Goal: Feedback & Contribution: Leave review/rating

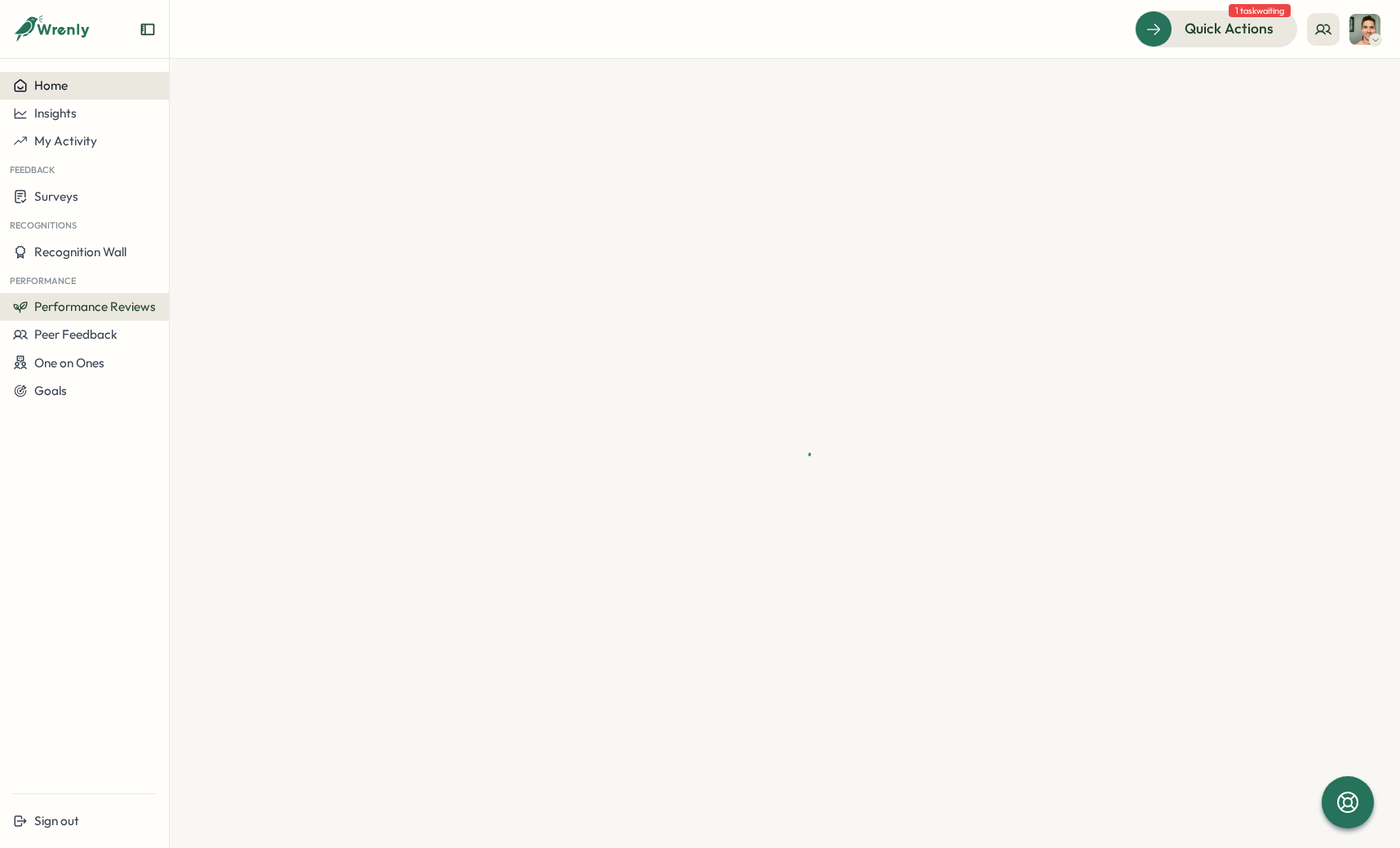
click at [56, 76] on button "Home" at bounding box center [84, 86] width 169 height 28
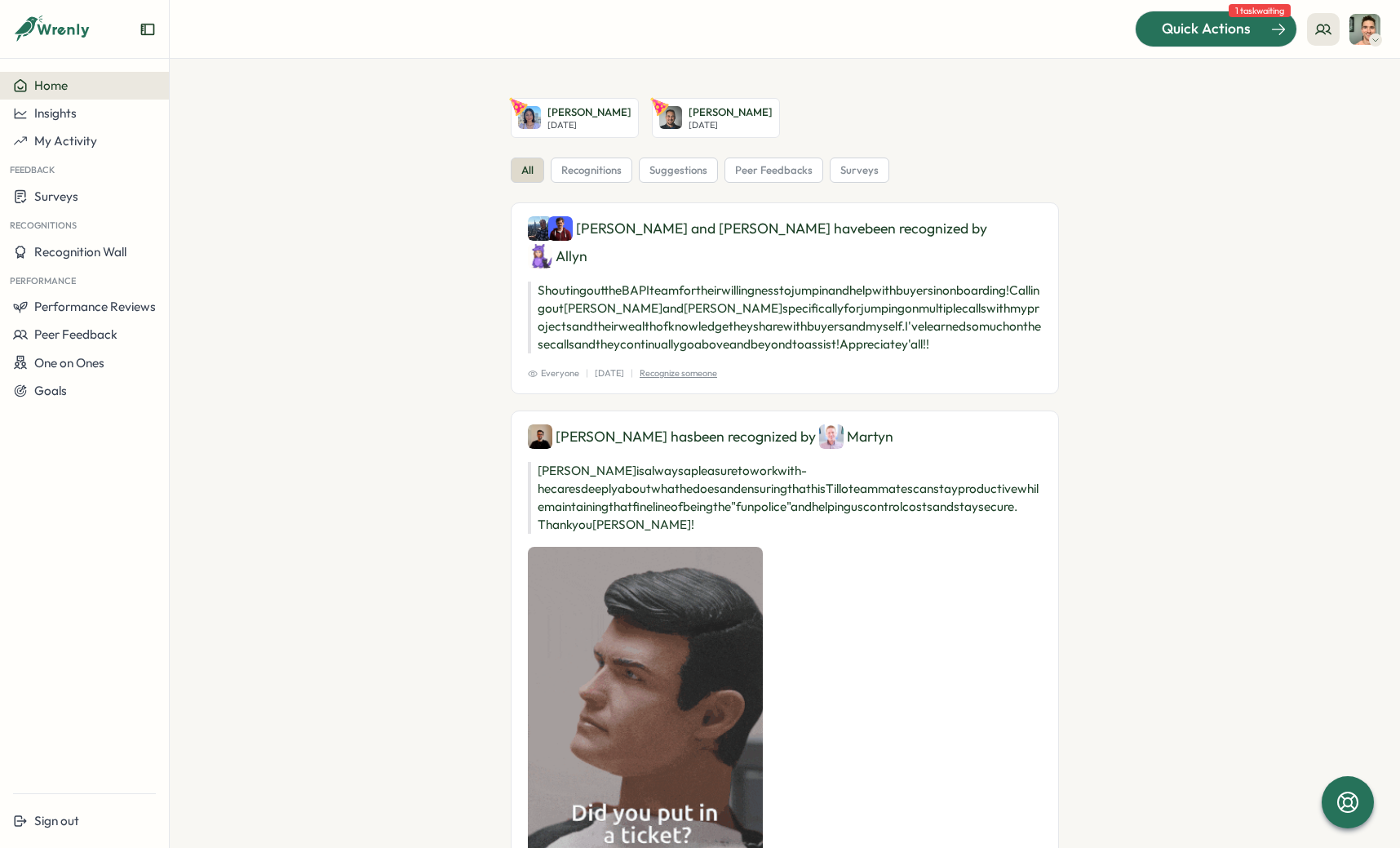
click at [1225, 24] on span "Quick Actions" at bounding box center [1206, 28] width 89 height 21
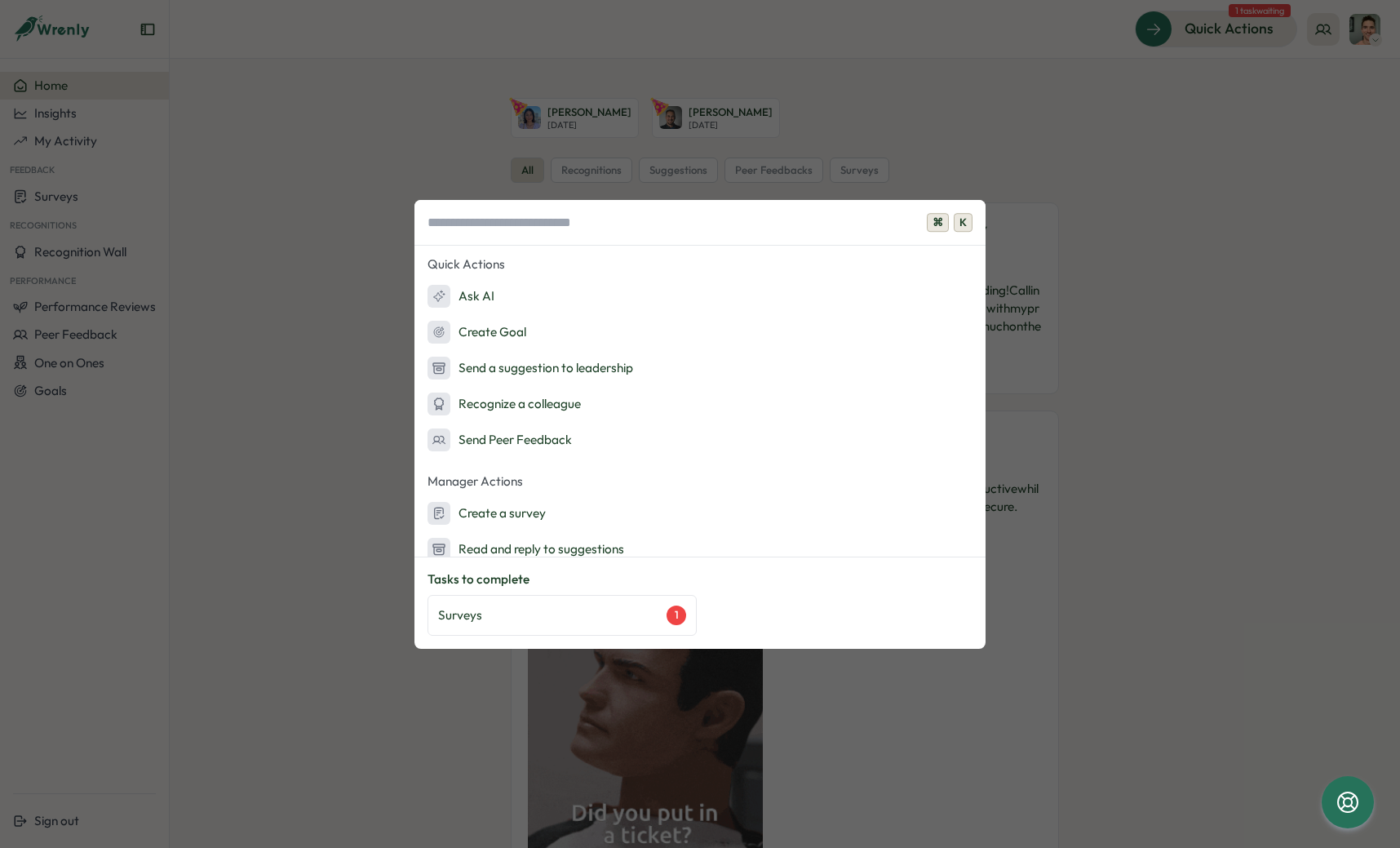
click at [1287, 165] on div "⌘ K Quick Actions Ask AI Create Goal Send a suggestion to leadership Recognize …" at bounding box center [700, 424] width 1400 height 848
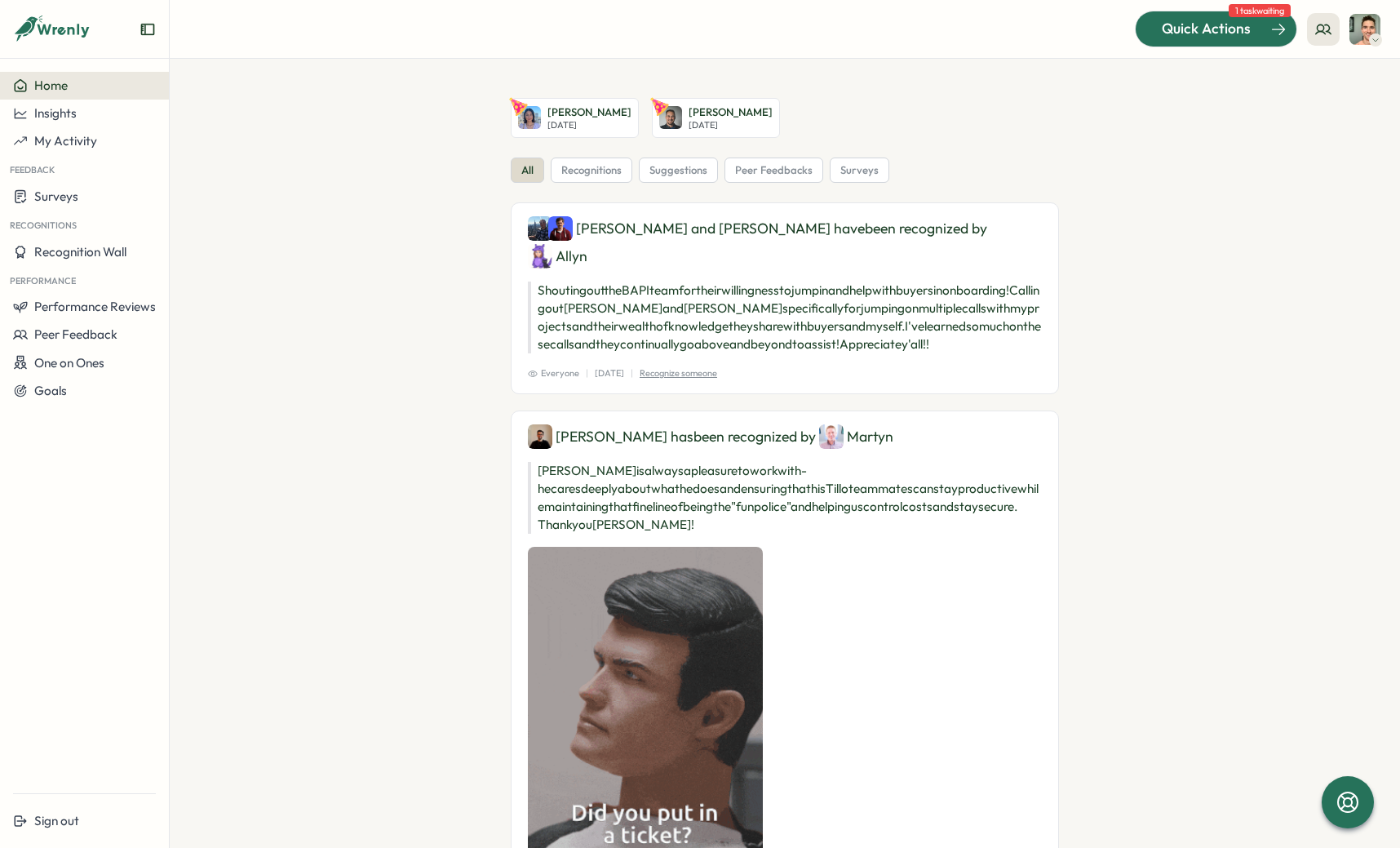
click at [1267, 25] on div "Quick Actions" at bounding box center [1206, 28] width 148 height 21
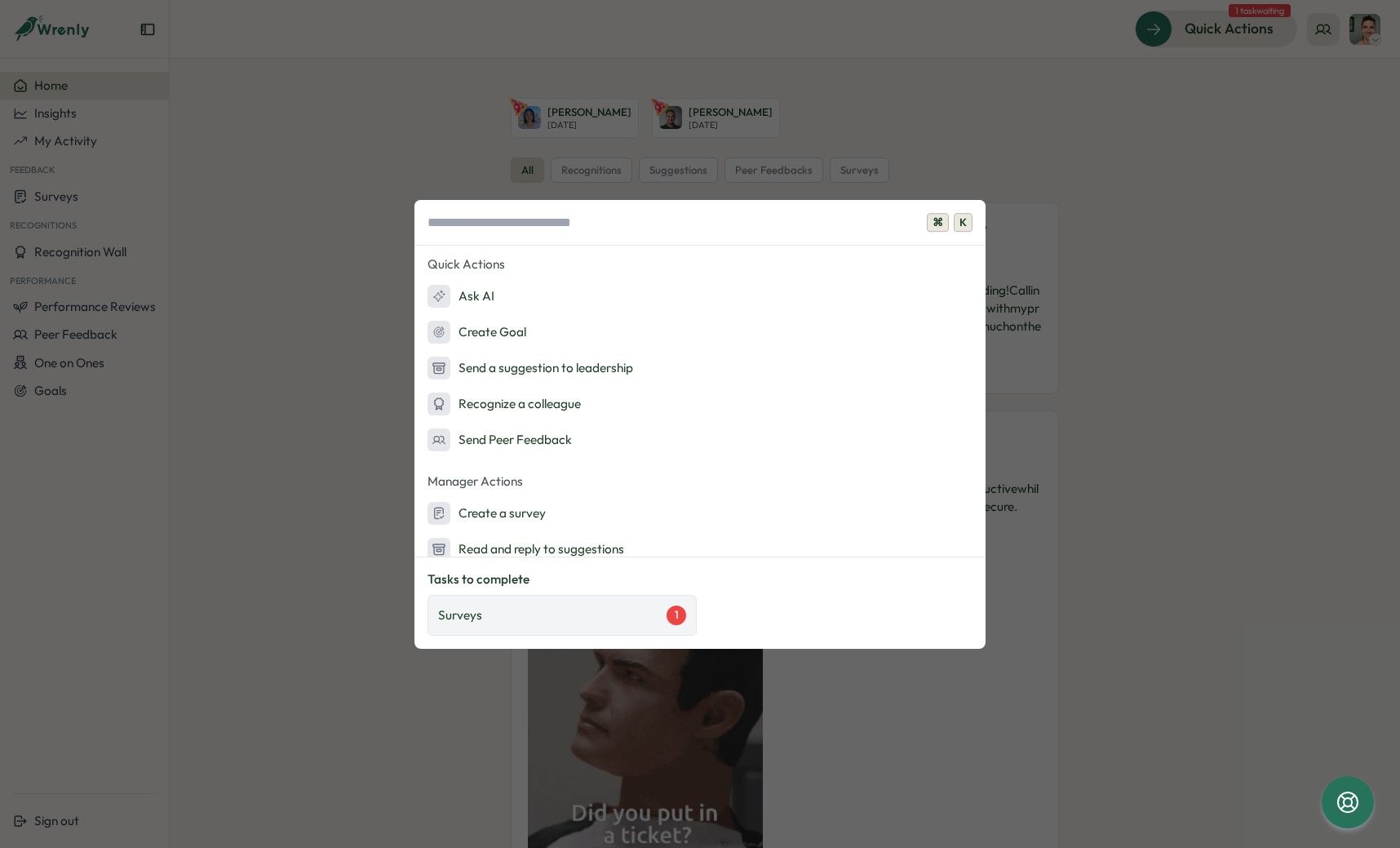
click at [605, 610] on div "Surveys 1" at bounding box center [562, 615] width 248 height 19
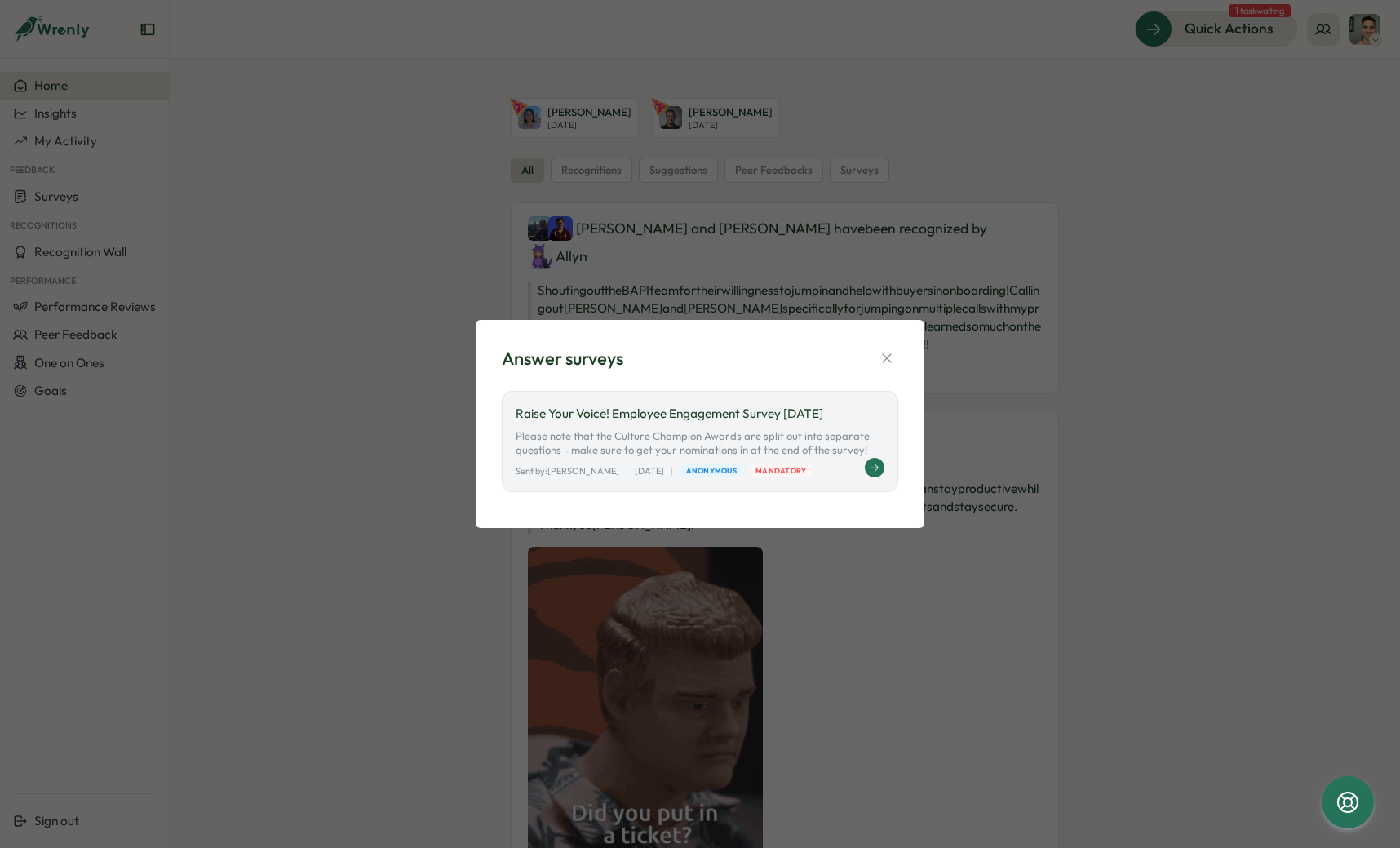
click at [767, 423] on div "Raise Your Voice! Employee Engagement Survey [DATE] Please note that the Cultur…" at bounding box center [699, 431] width 368 height 53
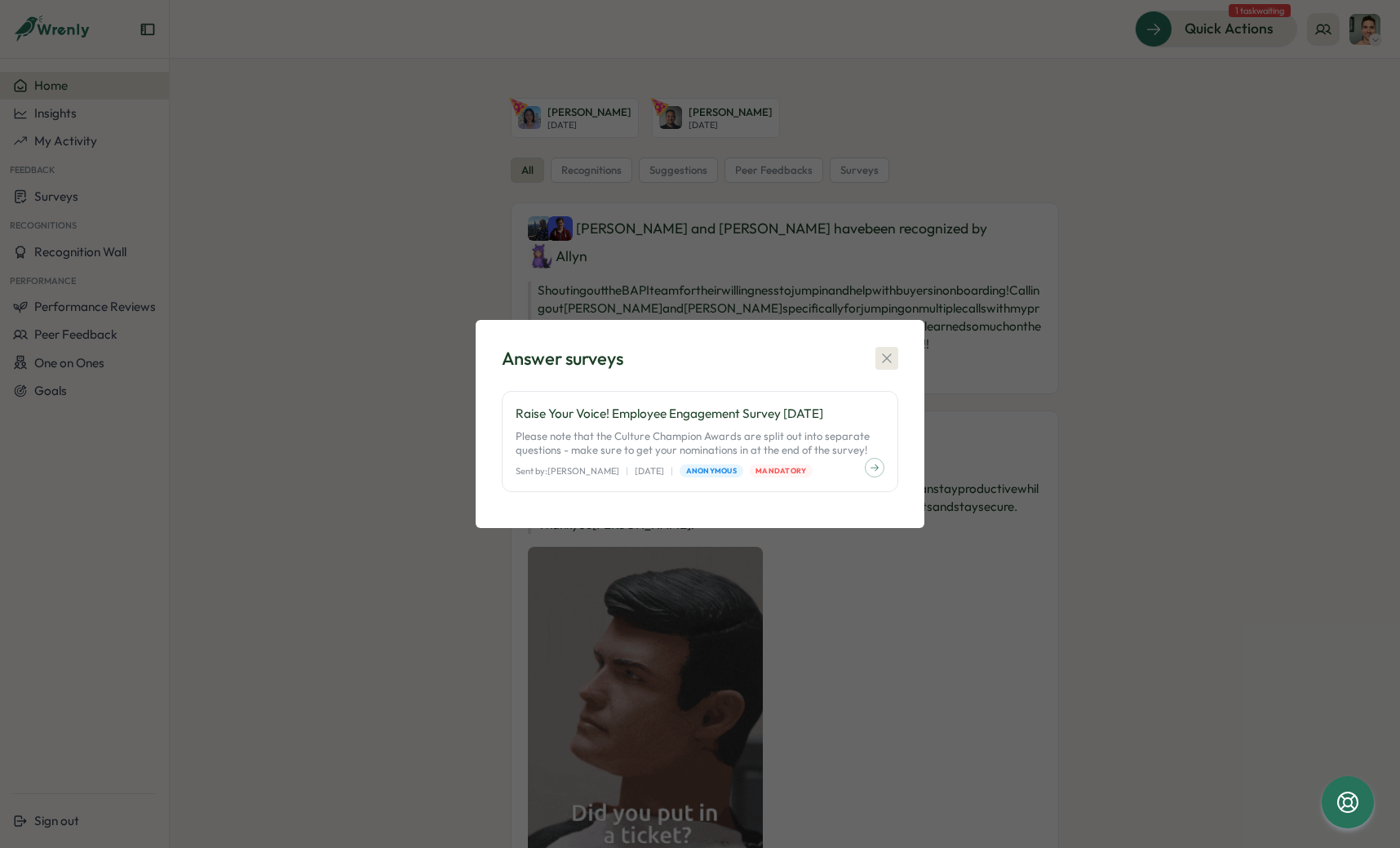
click at [891, 360] on icon "button" at bounding box center [886, 358] width 16 height 16
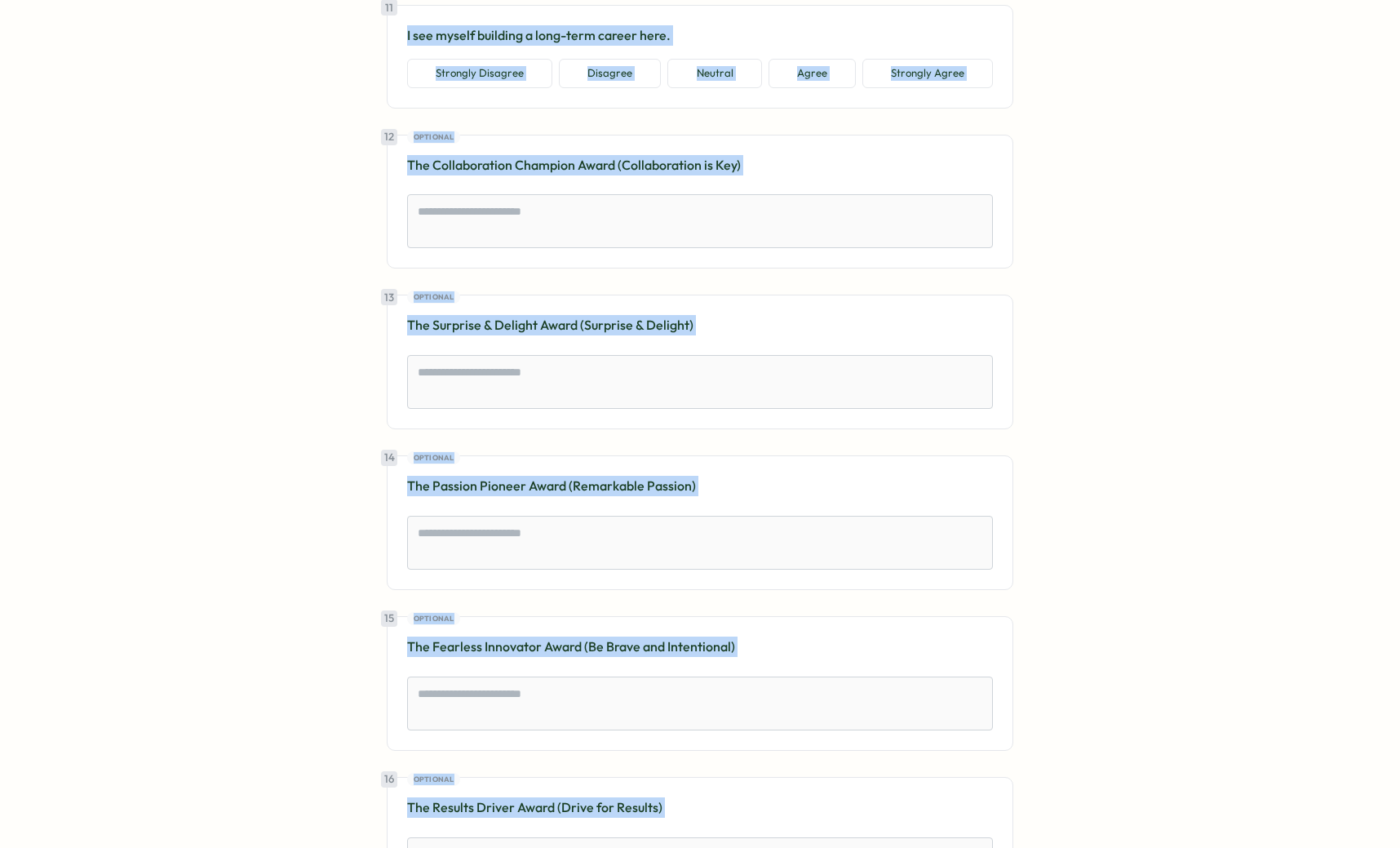
scroll to position [1724, 0]
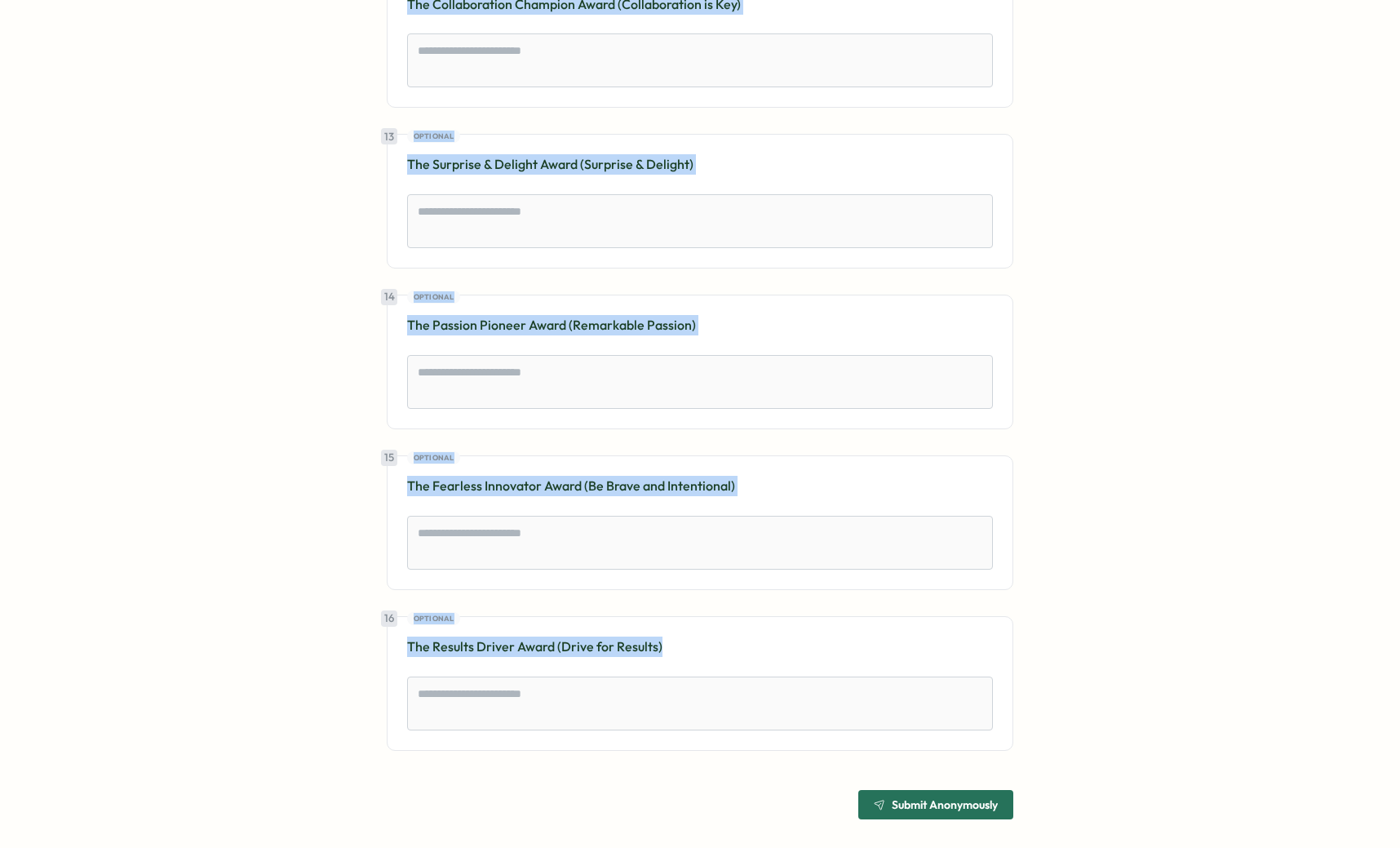
drag, startPoint x: 391, startPoint y: 275, endPoint x: 804, endPoint y: 652, distance: 559.2
copy div "On a scale of 0-10, how likely are you to recommend our company as a place to w…"
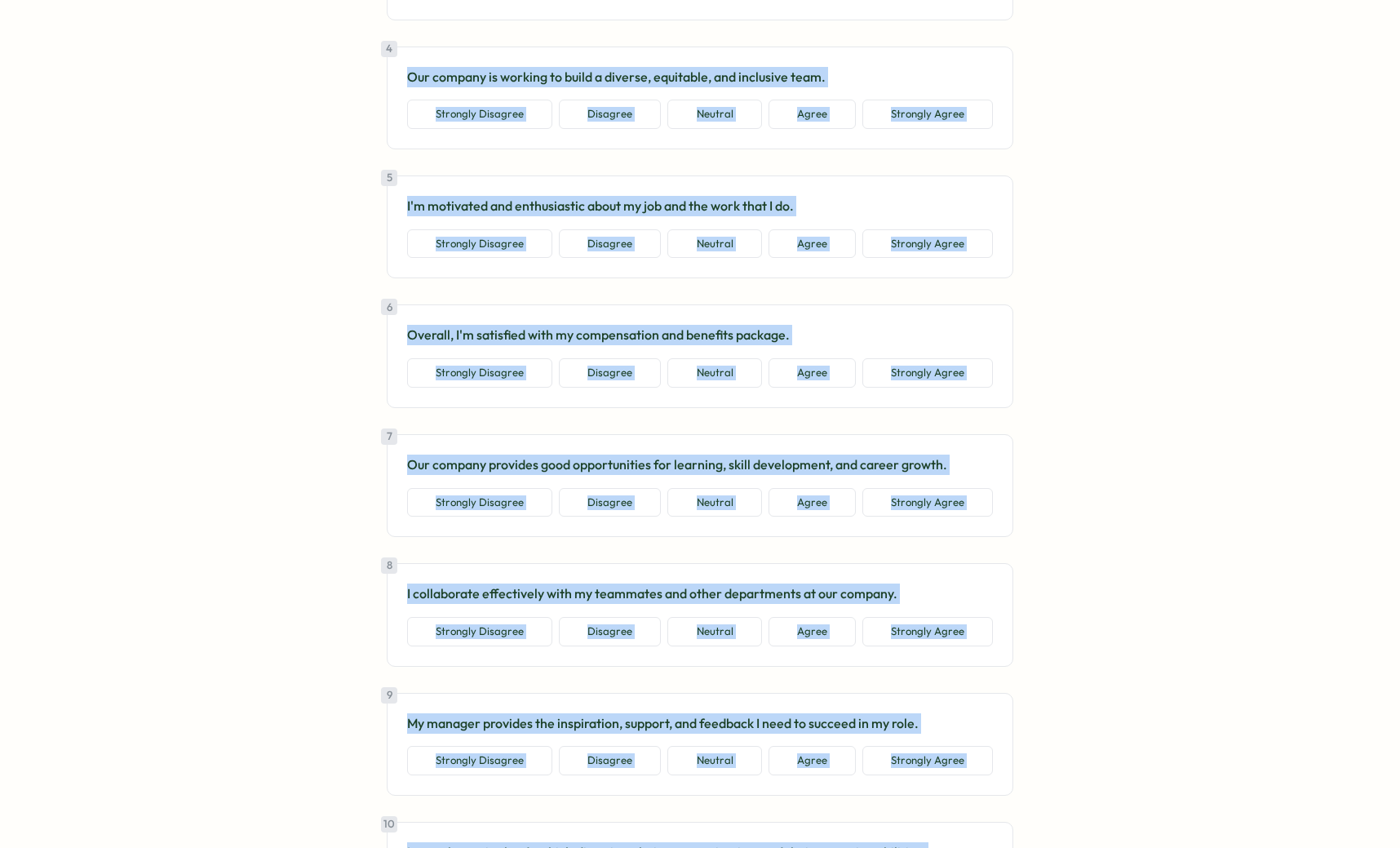
scroll to position [1106, 0]
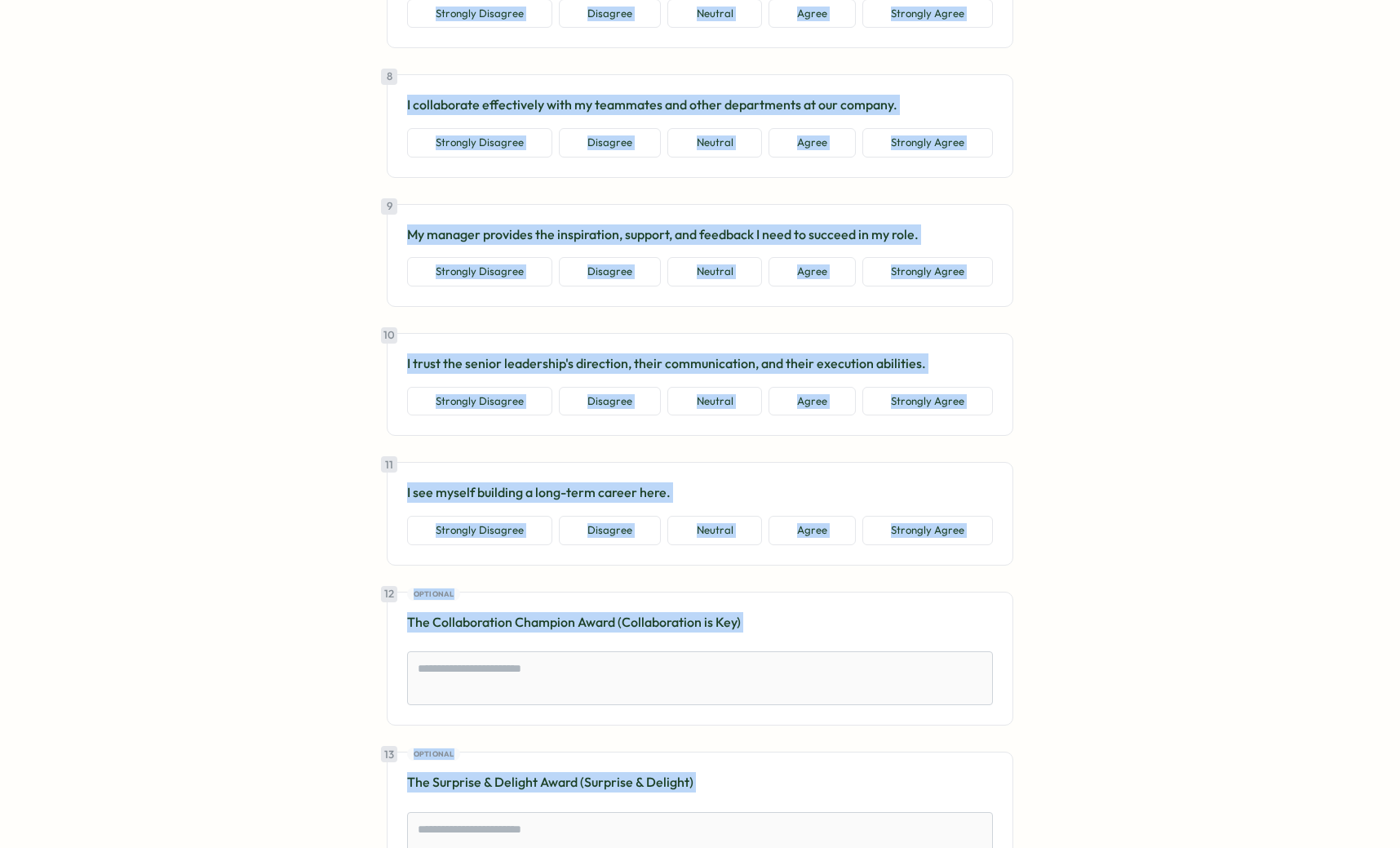
type textarea "*"
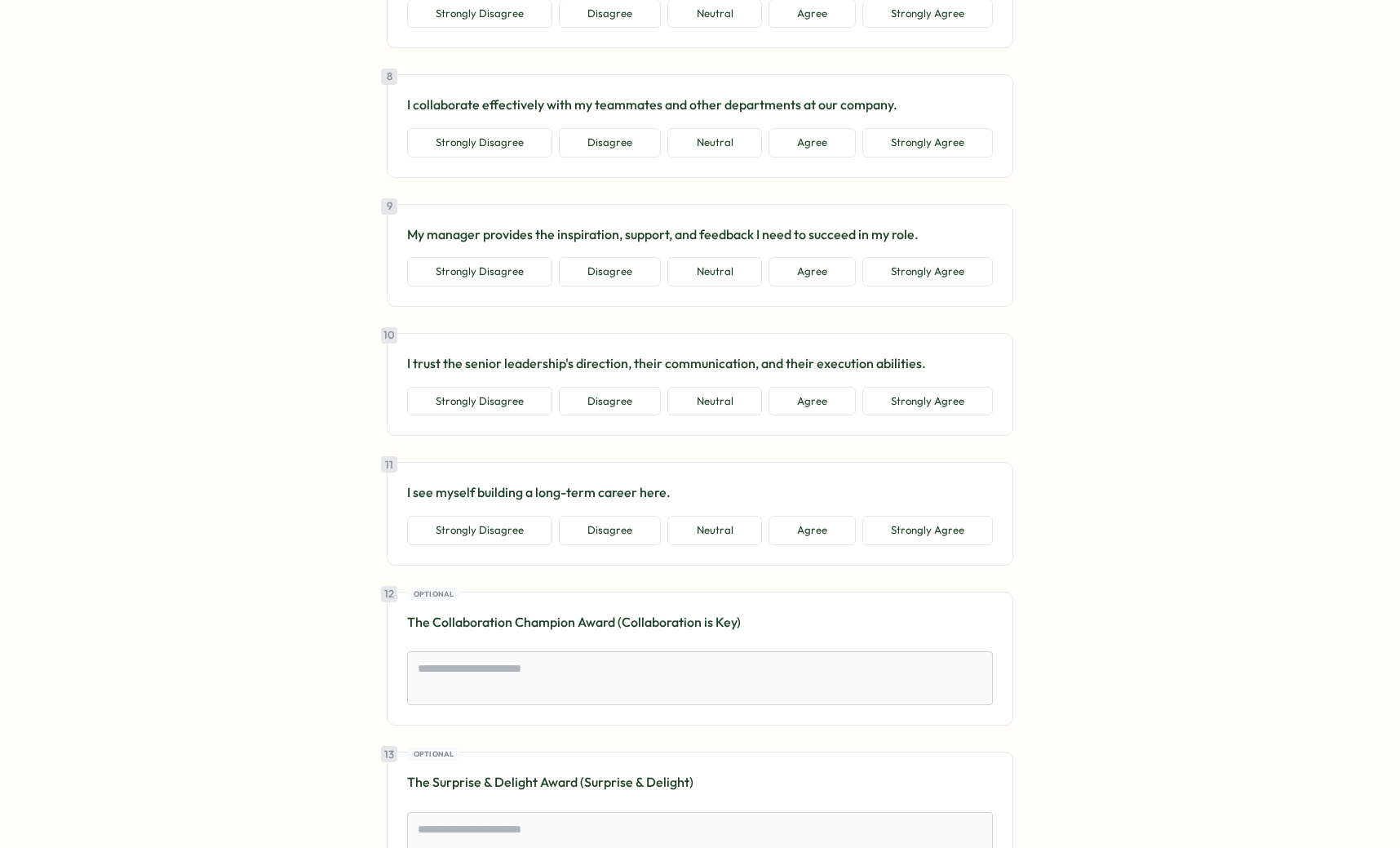
drag, startPoint x: 247, startPoint y: 238, endPoint x: 285, endPoint y: 138, distance: 107.0
click at [243, 237] on section "Go to home Go to home Survey from Tillo Raise Your Voice! Employee Engagement S…" at bounding box center [700, 424] width 1400 height 848
